Goal: Information Seeking & Learning: Obtain resource

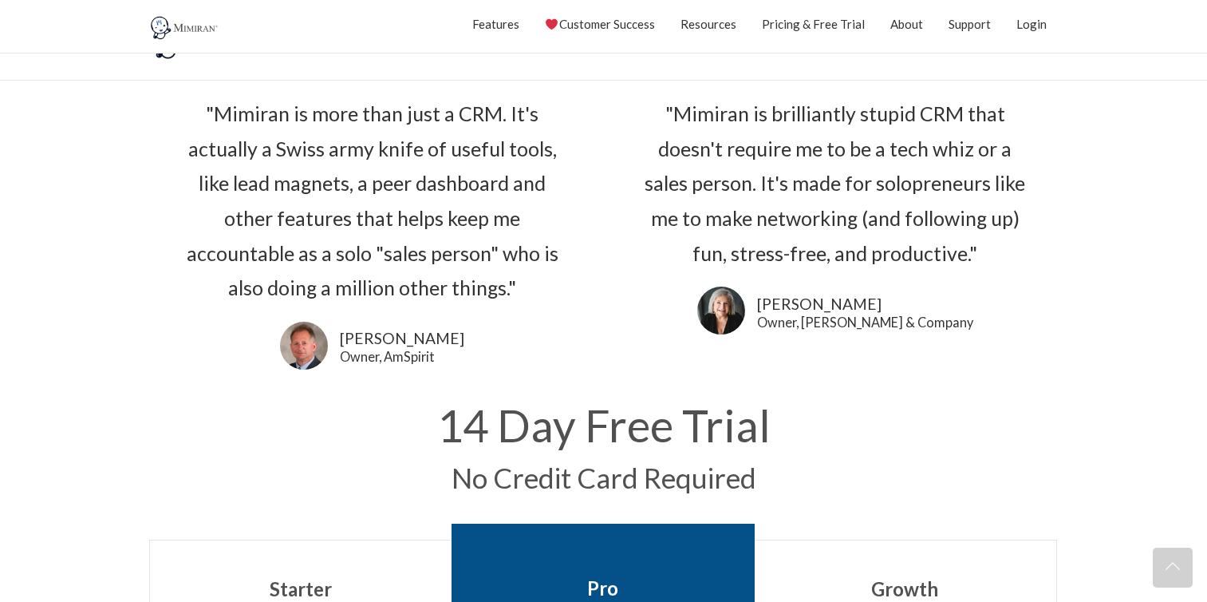
scroll to position [2873, 0]
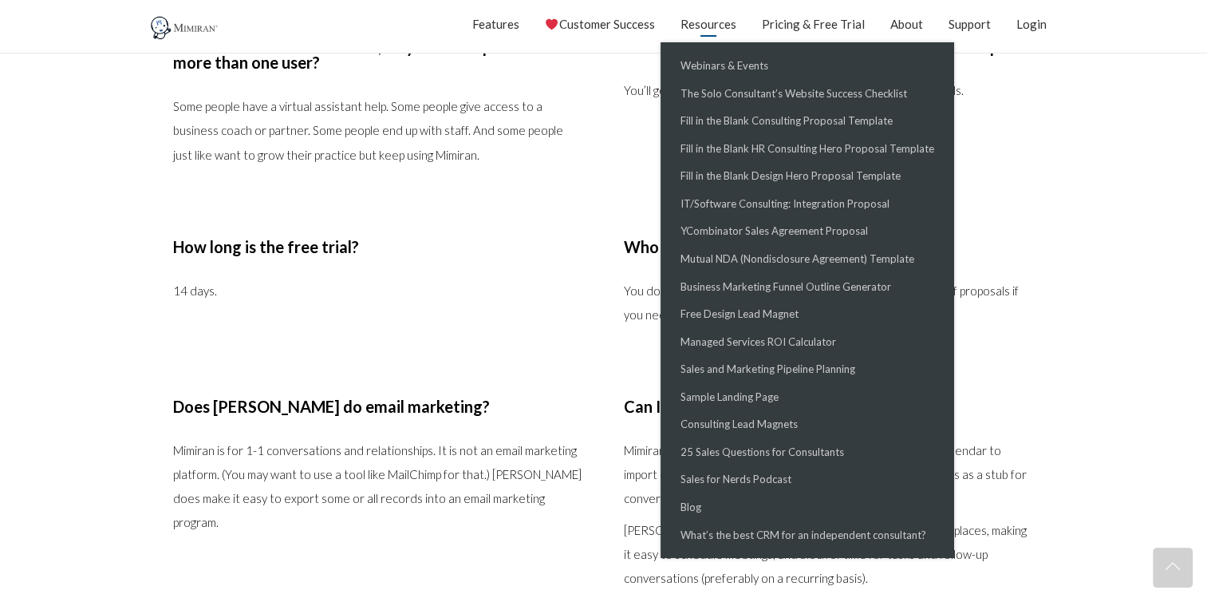
click at [713, 28] on link "Resources" at bounding box center [709, 24] width 56 height 40
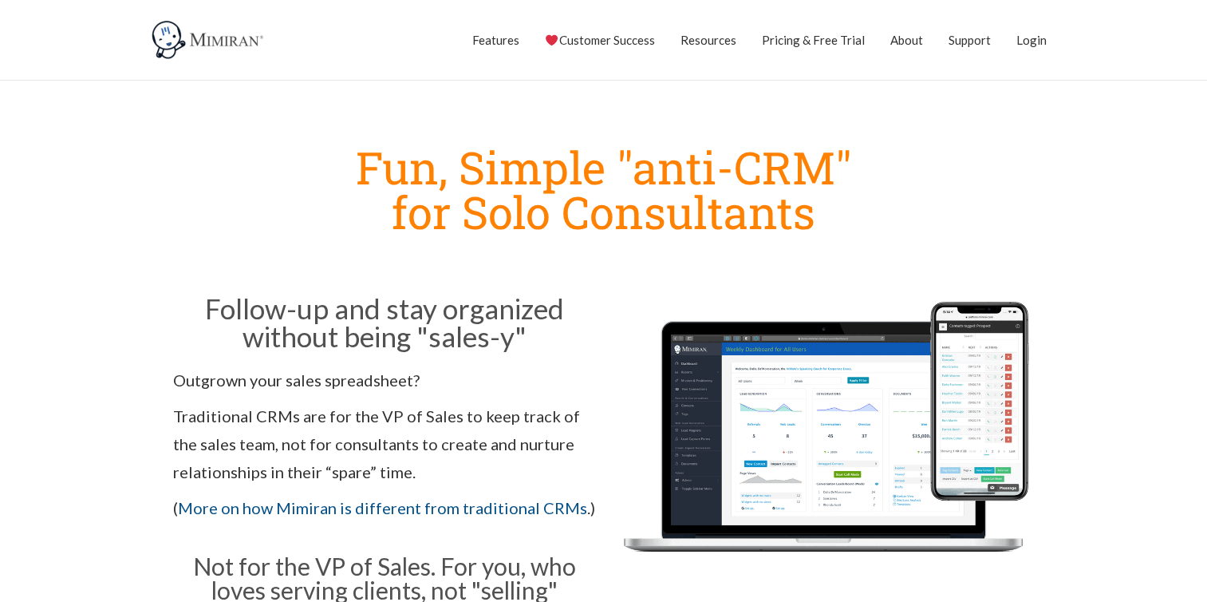
drag, startPoint x: 800, startPoint y: 45, endPoint x: 875, endPoint y: 82, distance: 83.2
click at [800, 45] on link "Pricing & Free Trial" at bounding box center [813, 40] width 103 height 40
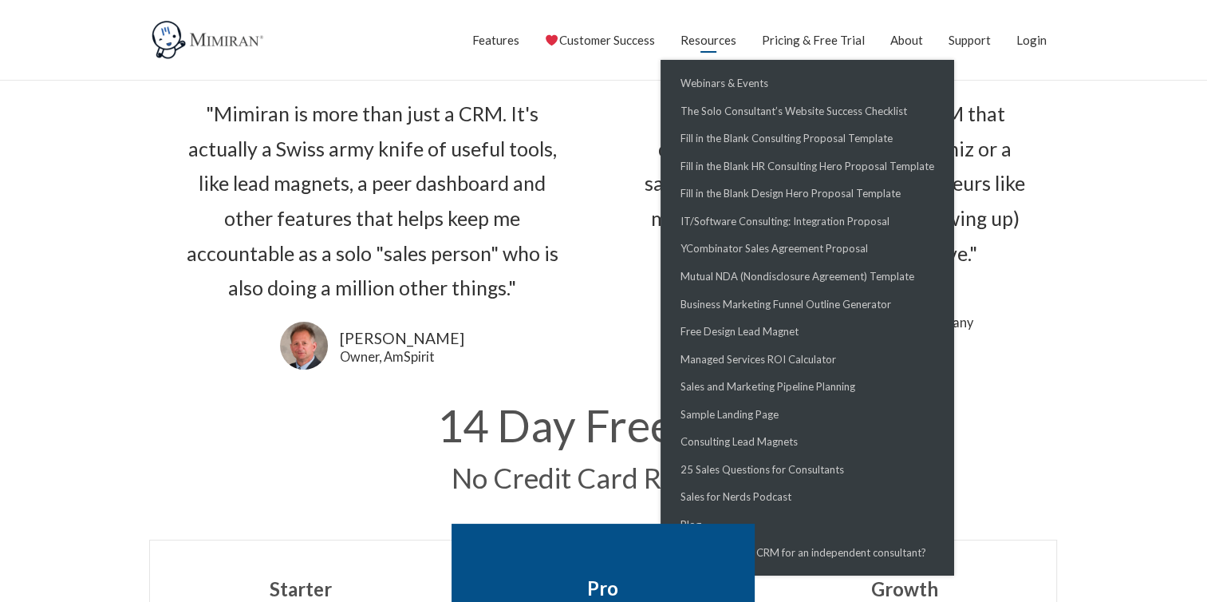
click at [721, 47] on link "Resources" at bounding box center [709, 40] width 56 height 40
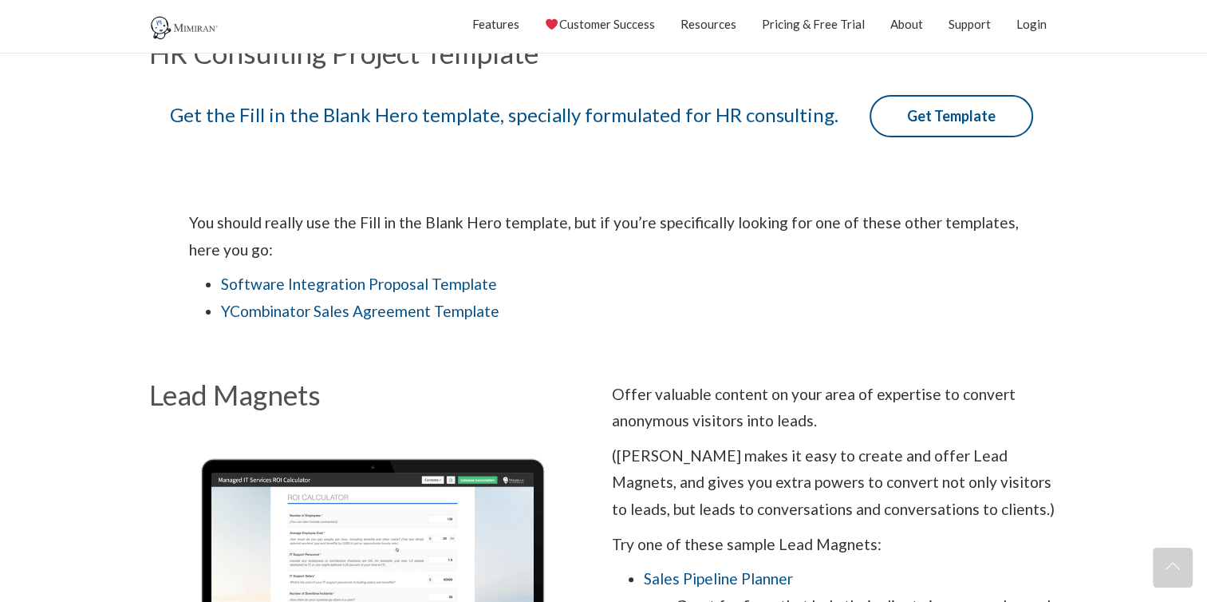
scroll to position [638, 0]
